Goal: Connect with others: Connect with other users

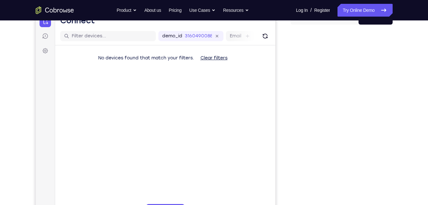
scroll to position [74, 0]
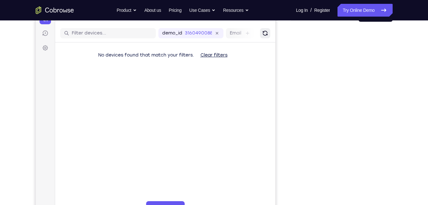
click at [268, 35] on icon "Refresh" at bounding box center [265, 33] width 8 height 8
click at [266, 33] on icon "Refresh" at bounding box center [265, 33] width 8 height 8
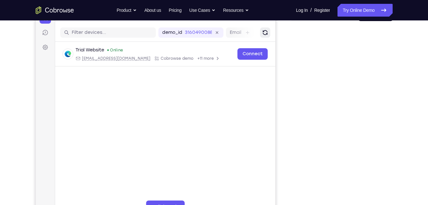
click at [263, 33] on icon "Refresh" at bounding box center [265, 32] width 9 height 9
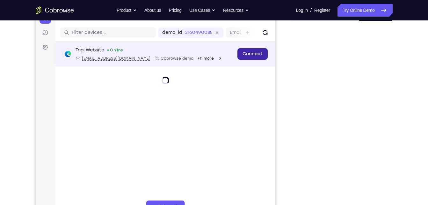
click at [253, 51] on link "Connect" at bounding box center [252, 53] width 30 height 11
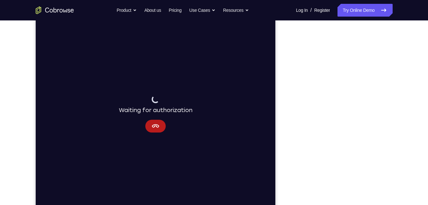
scroll to position [77, 0]
click at [149, 130] on button "Cancel" at bounding box center [155, 125] width 20 height 13
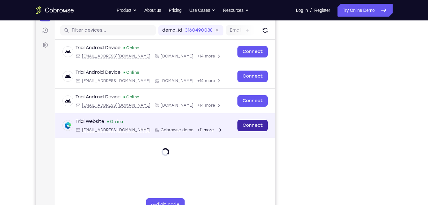
click at [253, 125] on link "Connect" at bounding box center [252, 125] width 30 height 11
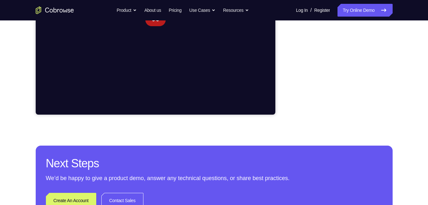
scroll to position [0, 0]
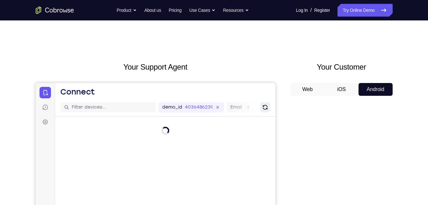
click at [266, 105] on icon "Refresh" at bounding box center [265, 107] width 8 height 8
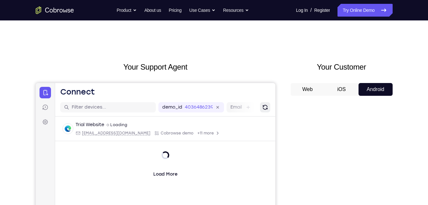
click at [267, 109] on icon "Refresh" at bounding box center [265, 107] width 9 height 9
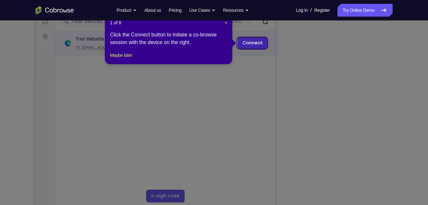
click at [249, 43] on link "Connect" at bounding box center [252, 42] width 30 height 11
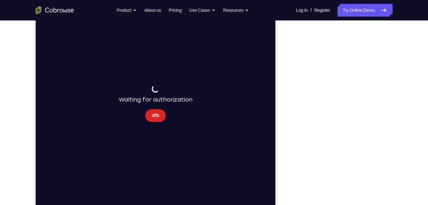
click at [157, 116] on icon "Cancel" at bounding box center [155, 116] width 8 height 8
click at [157, 111] on button "Cancel" at bounding box center [155, 115] width 20 height 13
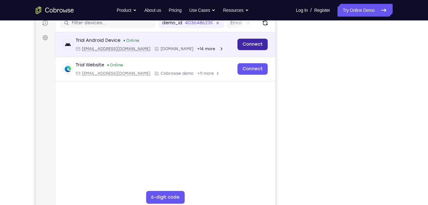
click at [255, 42] on link "Connect" at bounding box center [252, 44] width 30 height 11
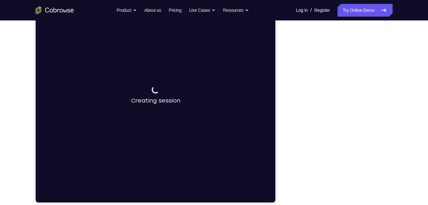
scroll to position [95, 0]
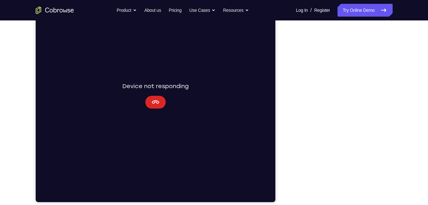
click at [157, 102] on icon "Cancel" at bounding box center [155, 102] width 8 height 8
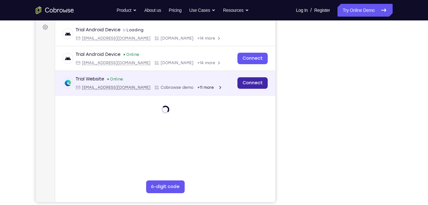
click at [256, 81] on link "Connect" at bounding box center [252, 82] width 30 height 11
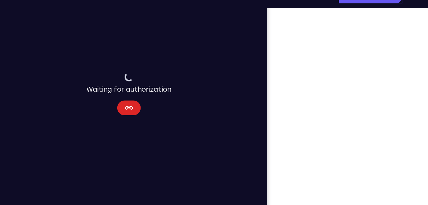
click at [115, 87] on button "Cancel" at bounding box center [110, 89] width 20 height 13
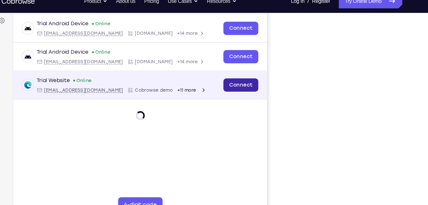
click at [203, 69] on link "Connect" at bounding box center [208, 70] width 30 height 11
